Goal: Transaction & Acquisition: Subscribe to service/newsletter

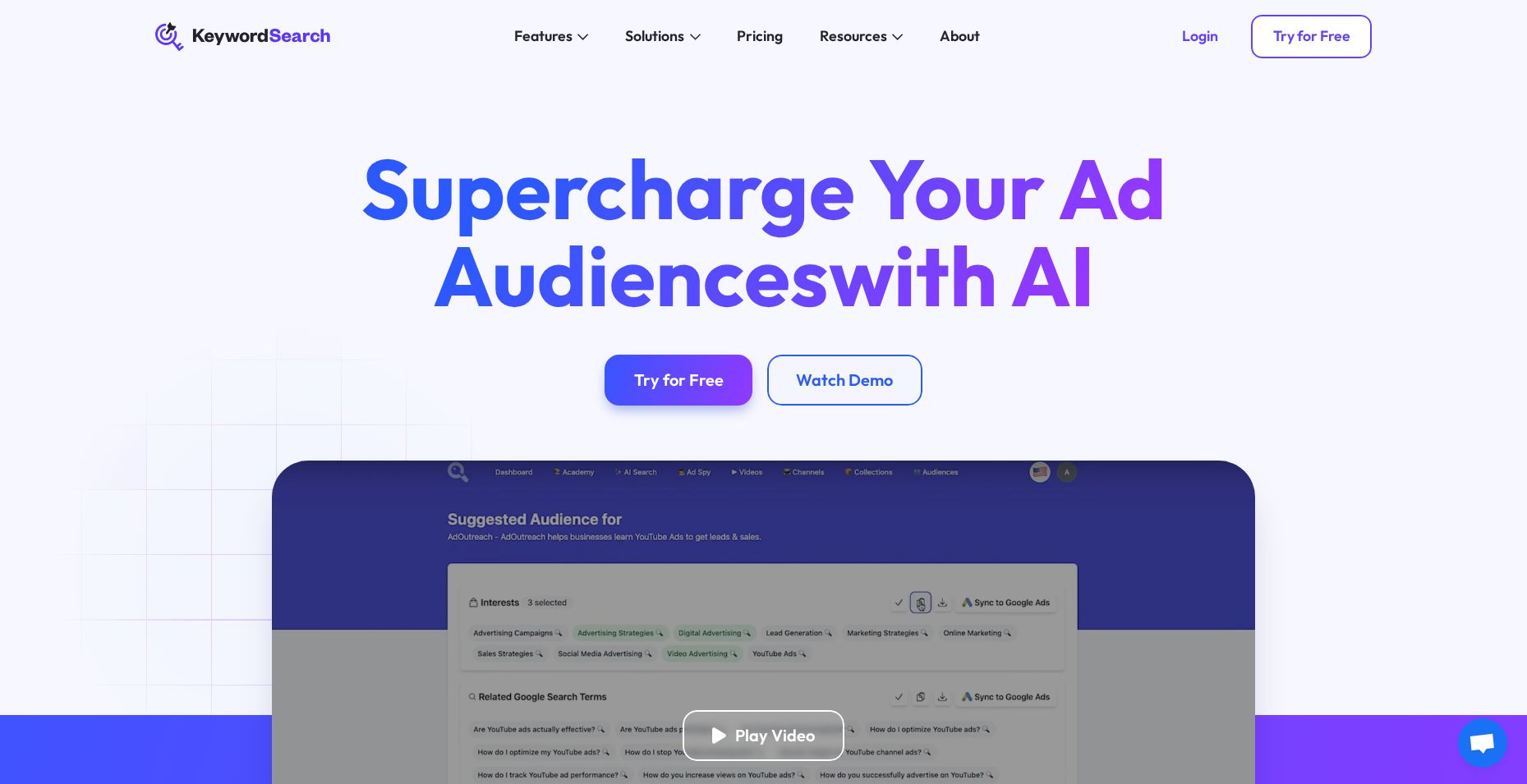
click at [1302, 37] on div "Try for Free" at bounding box center [1312, 36] width 77 height 18
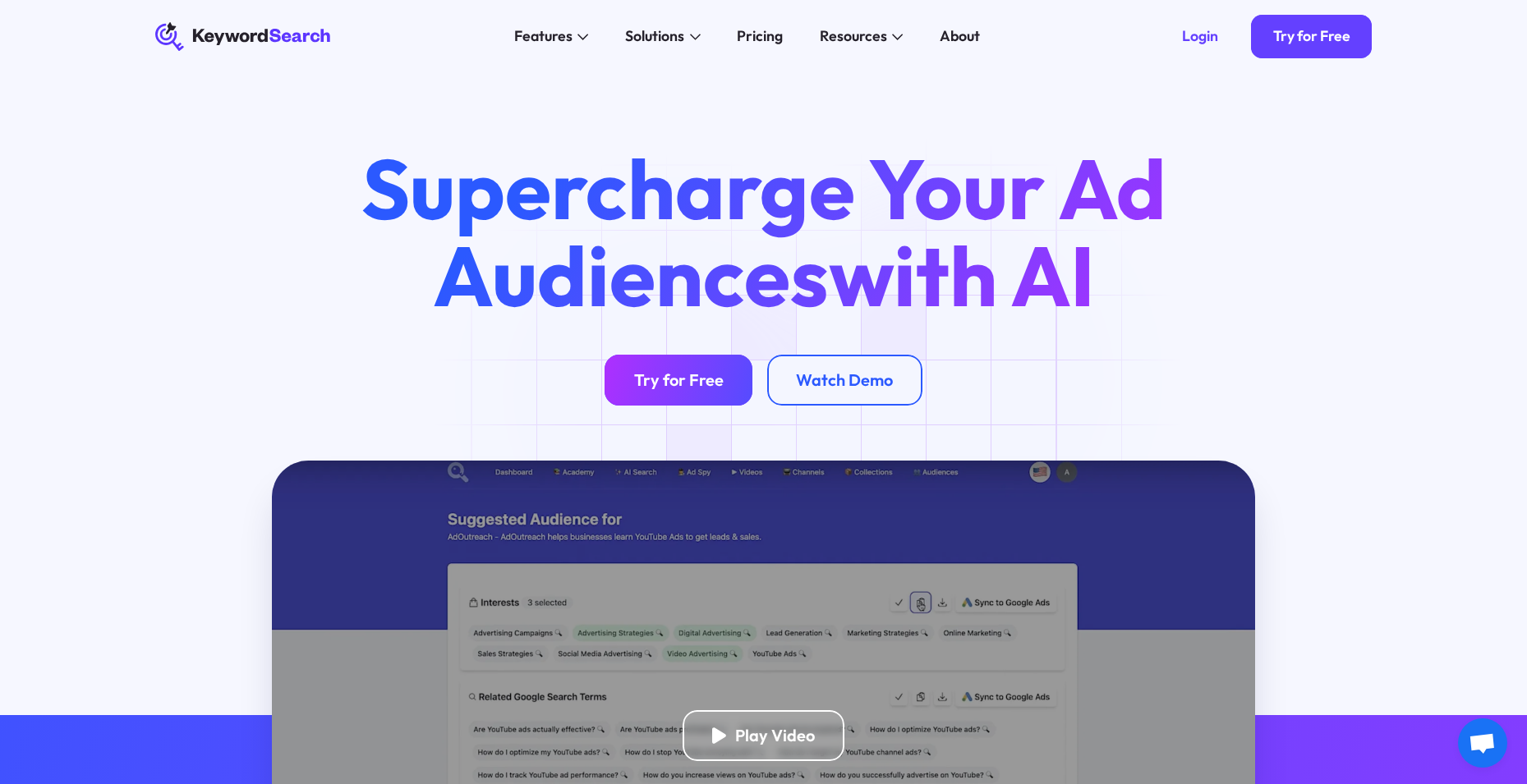
click at [678, 395] on link "Try for Free" at bounding box center [678, 380] width 148 height 51
